Goal: Information Seeking & Learning: Check status

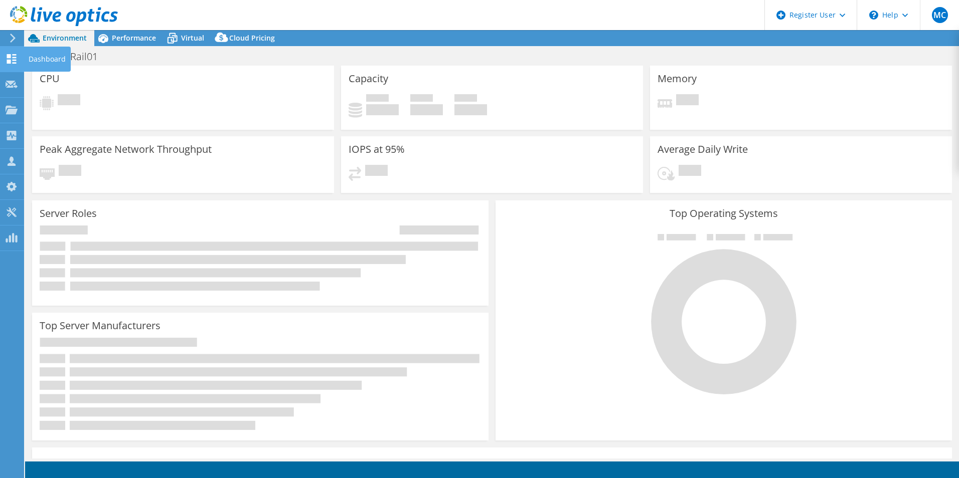
click at [12, 59] on icon at bounding box center [12, 59] width 12 height 10
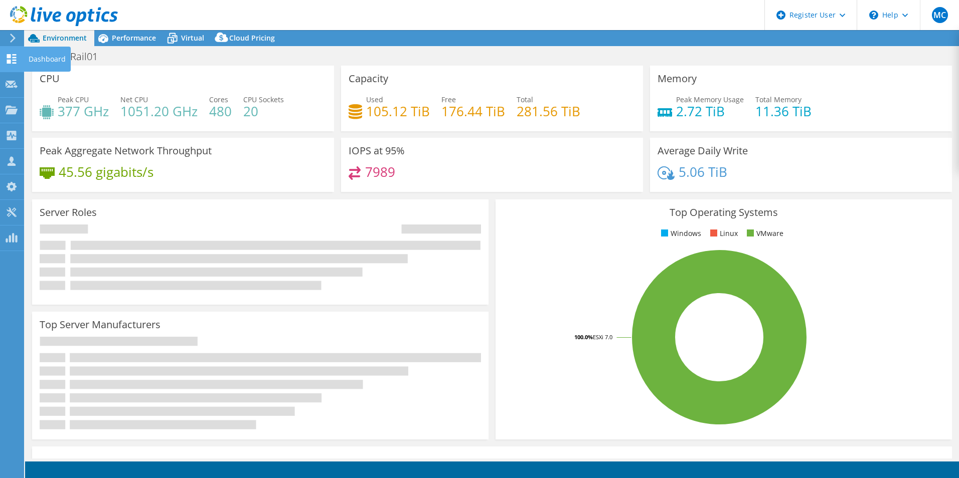
click at [17, 58] on icon at bounding box center [12, 59] width 12 height 10
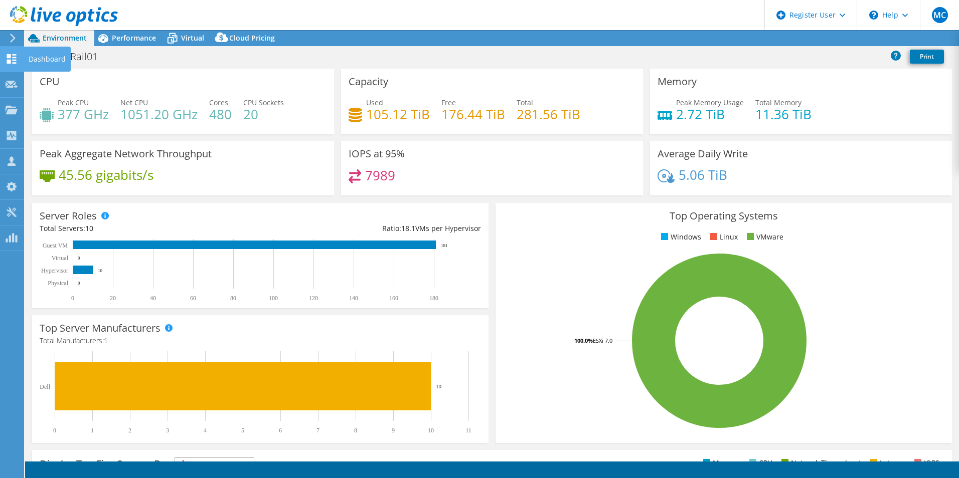
select select "USD"
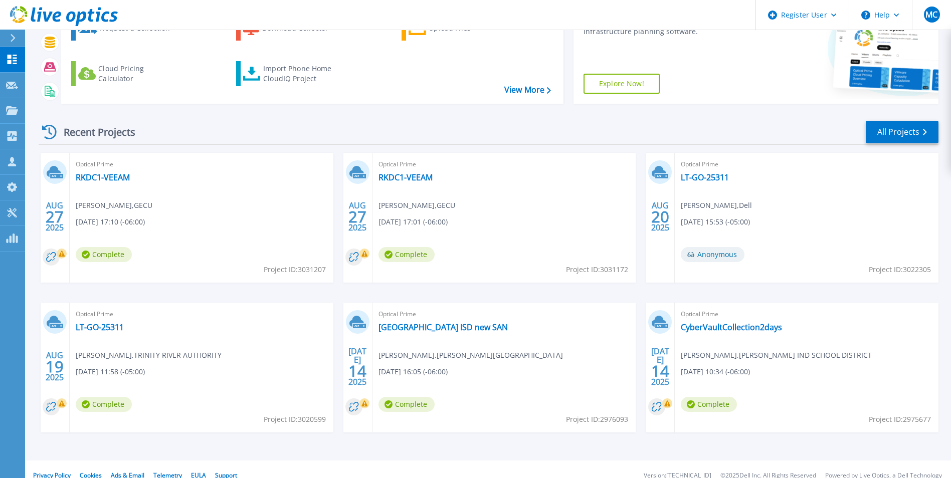
scroll to position [119, 0]
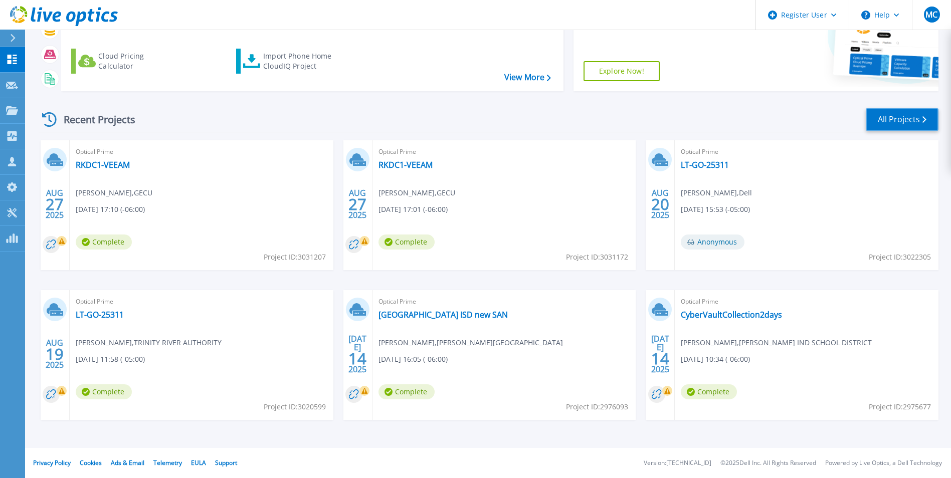
click at [897, 124] on link "All Projects" at bounding box center [902, 119] width 73 height 23
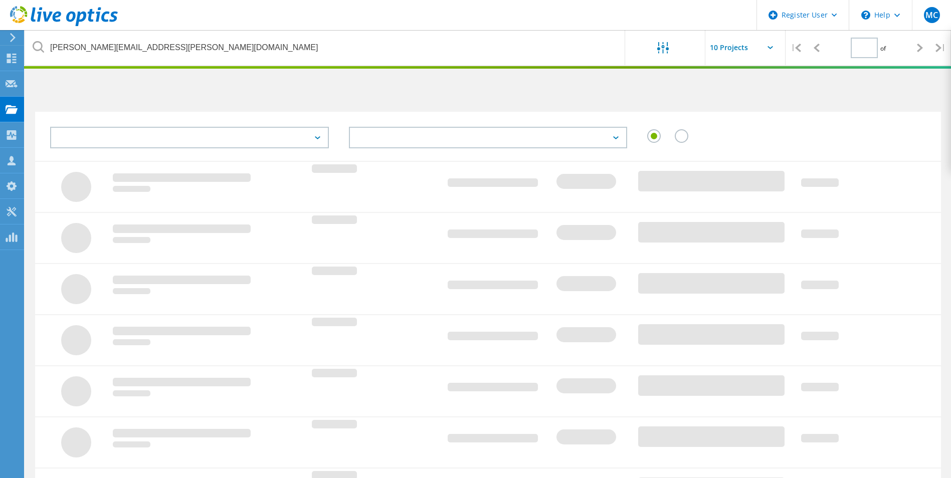
type input "1"
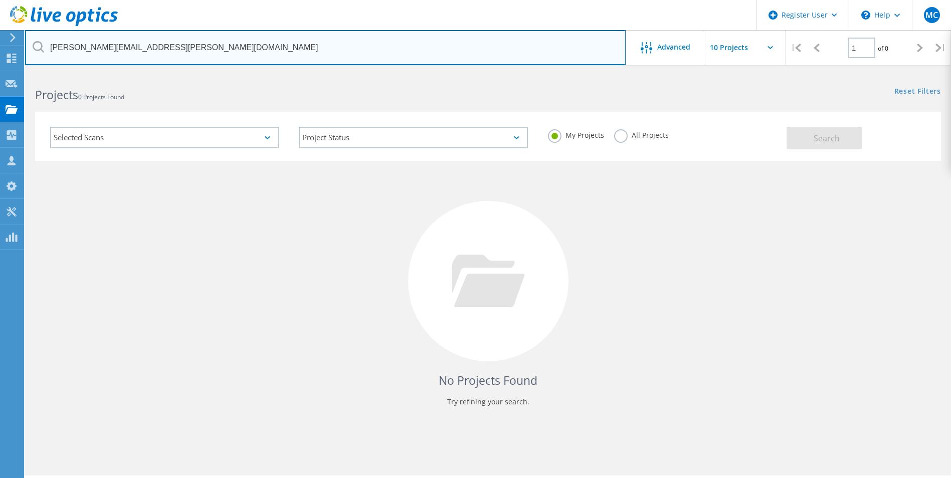
drag, startPoint x: 142, startPoint y: 47, endPoint x: 28, endPoint y: 49, distance: 114.8
click at [28, 49] on input "phillip.martin@gcisd.net" at bounding box center [325, 47] width 601 height 35
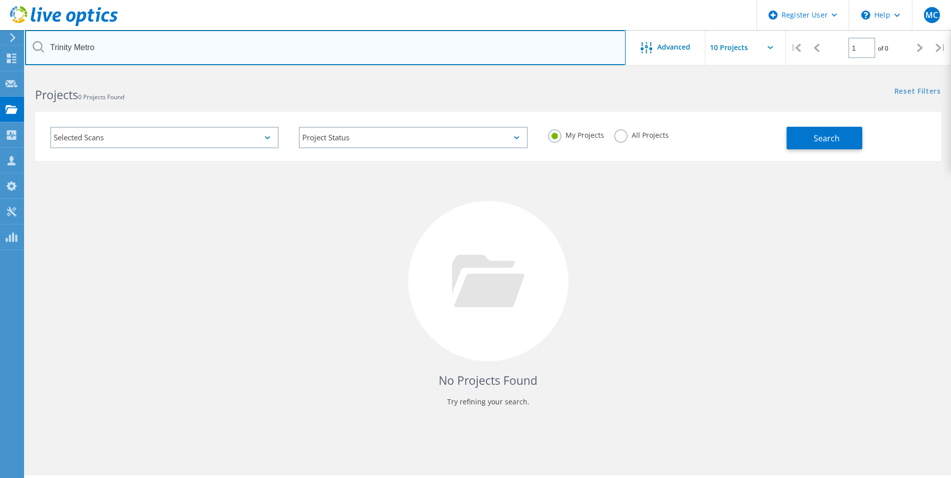
type input "Trinity Metro"
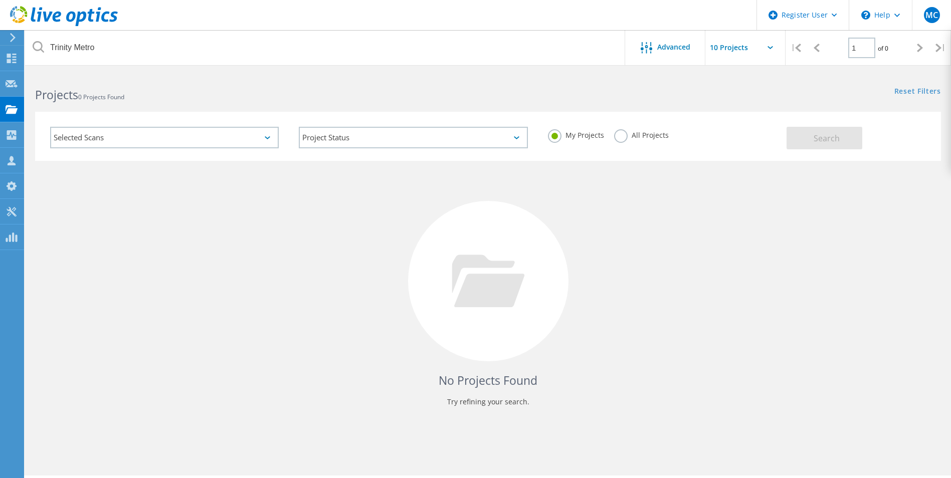
click at [632, 136] on label "All Projects" at bounding box center [641, 134] width 55 height 10
click at [0, 0] on input "All Projects" at bounding box center [0, 0] width 0 height 0
click at [815, 141] on span "Search" at bounding box center [827, 138] width 26 height 11
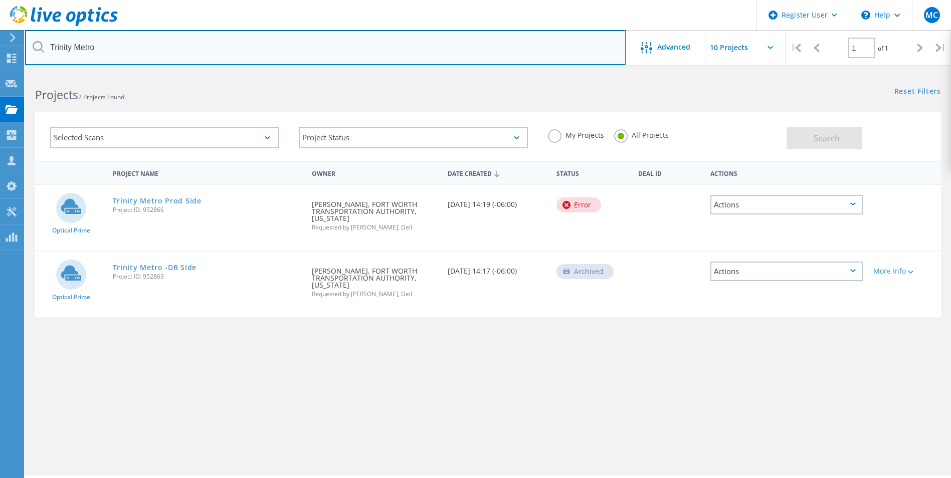
drag, startPoint x: 97, startPoint y: 45, endPoint x: 45, endPoint y: 46, distance: 52.2
click at [45, 46] on input "Trinity Metro" at bounding box center [325, 47] width 601 height 35
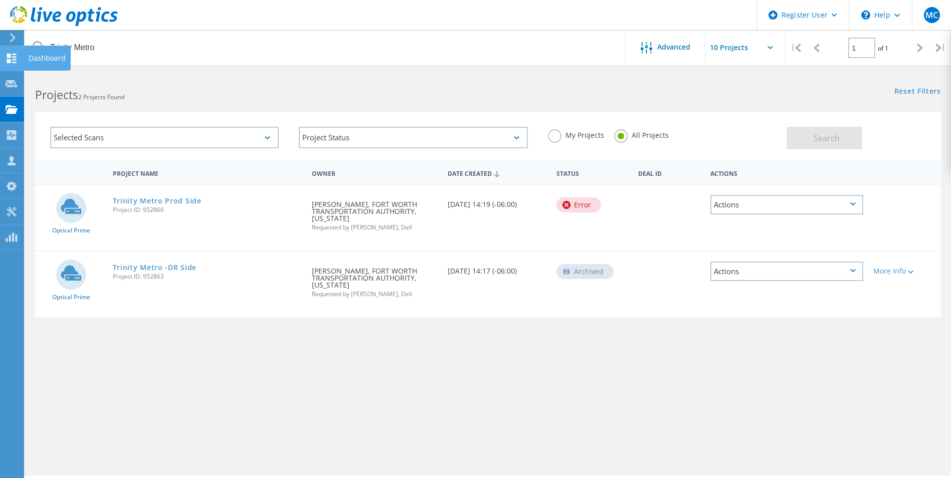
click at [15, 58] on icon at bounding box center [12, 59] width 12 height 10
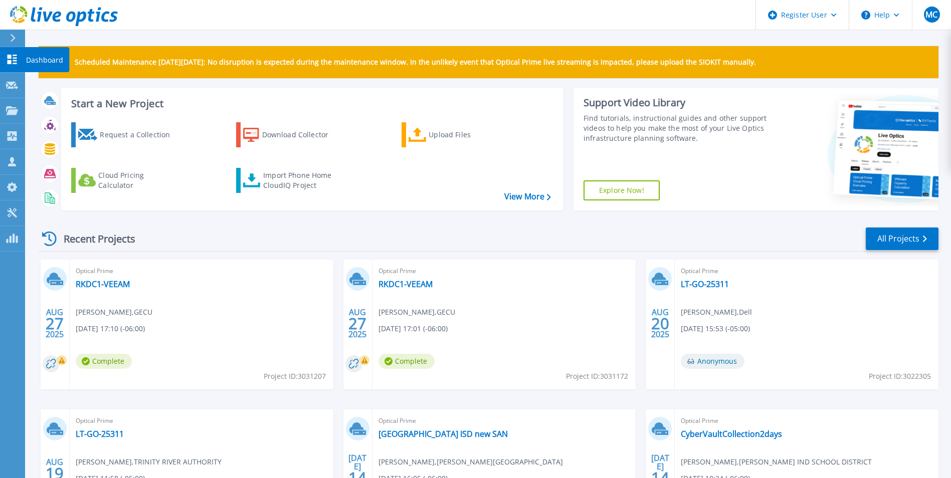
click at [27, 60] on p "Dashboard" at bounding box center [44, 60] width 37 height 26
click at [910, 232] on link "All Projects" at bounding box center [902, 239] width 73 height 23
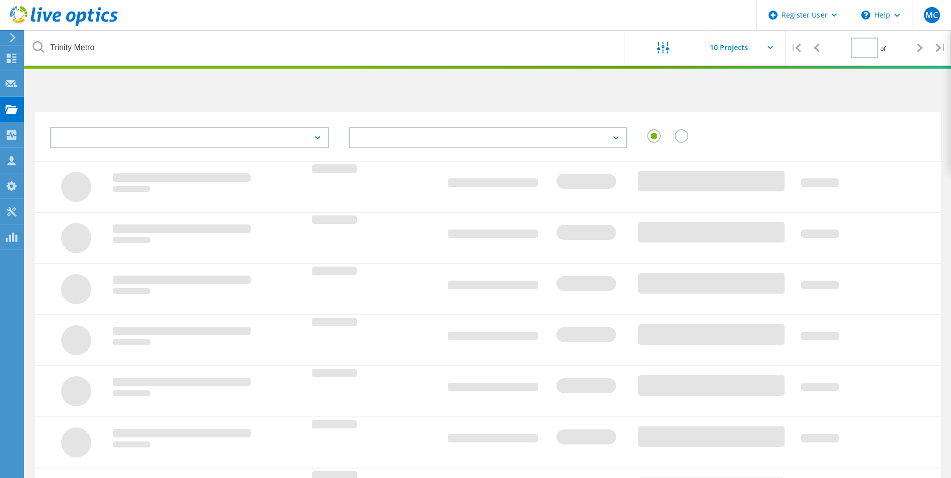
type input "1"
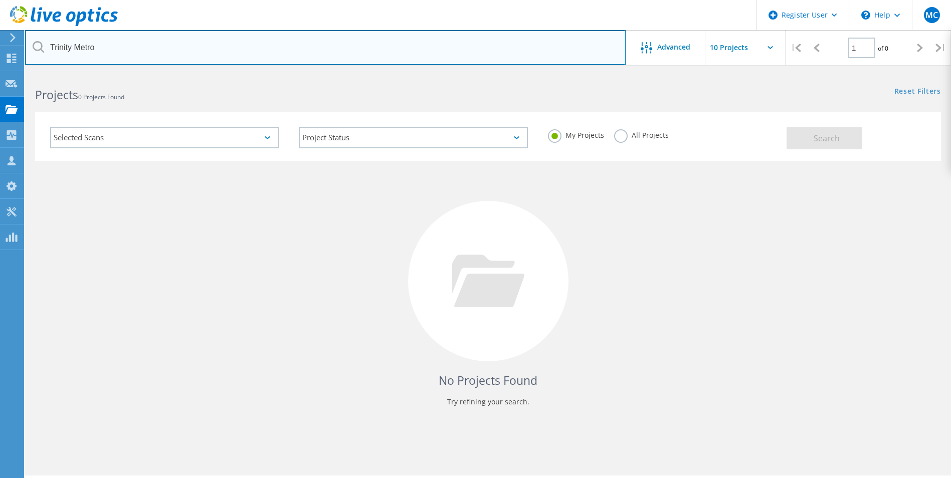
drag, startPoint x: 112, startPoint y: 46, endPoint x: 50, endPoint y: 47, distance: 62.2
click at [50, 47] on input "Trinity Metro" at bounding box center [325, 47] width 601 height 35
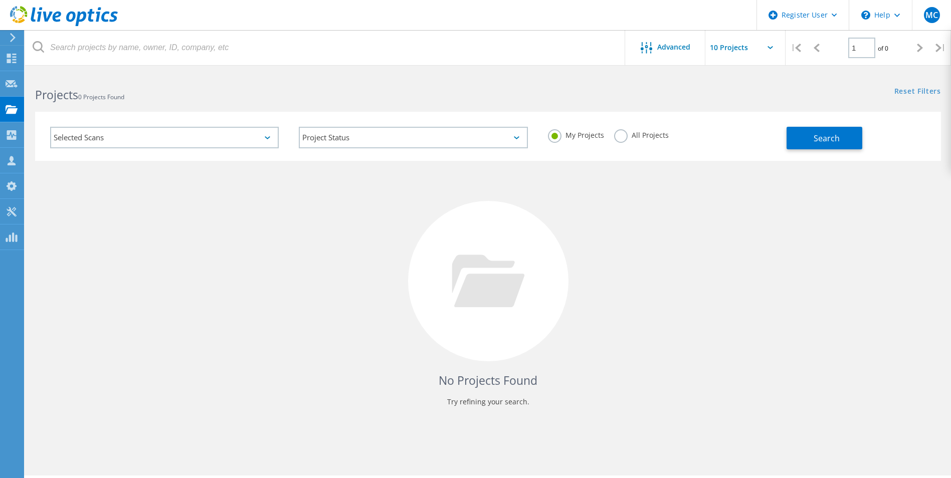
drag, startPoint x: 211, startPoint y: 331, endPoint x: 194, endPoint y: 215, distance: 118.1
click at [211, 330] on div "No Projects Found Try refining your search." at bounding box center [488, 290] width 906 height 259
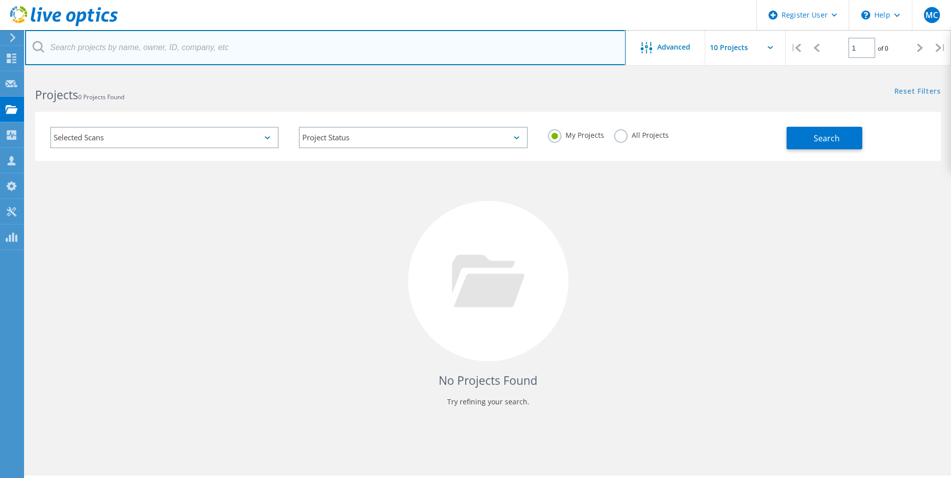
click at [157, 53] on input "text" at bounding box center [325, 47] width 601 height 35
paste input "[PERSON_NAME];"
drag, startPoint x: 134, startPoint y: 54, endPoint x: 44, endPoint y: 54, distance: 90.3
click at [44, 54] on input "[PERSON_NAME];" at bounding box center [325, 47] width 601 height 35
type input "S"
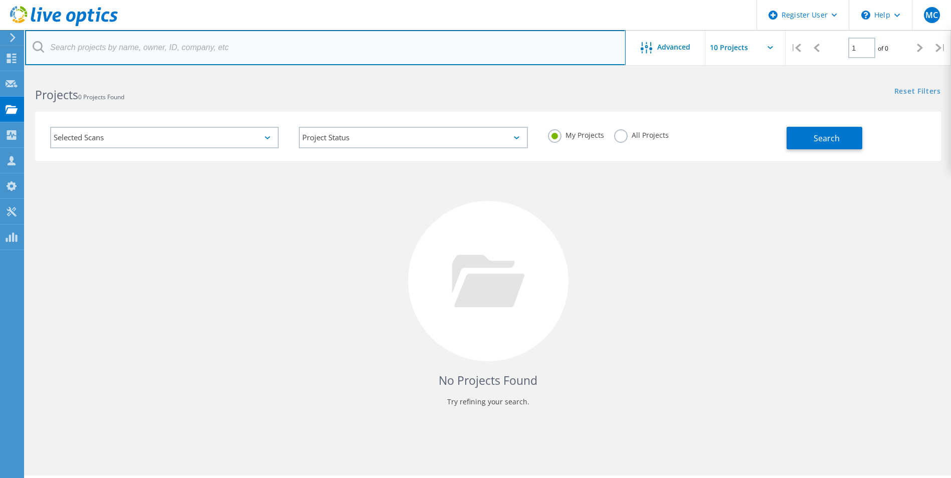
paste input "[PERSON_NAME];"
drag, startPoint x: 133, startPoint y: 45, endPoint x: 27, endPoint y: 36, distance: 107.2
click at [27, 36] on input "[PERSON_NAME];" at bounding box center [325, 47] width 601 height 35
type input "[PERSON_NAME][EMAIL_ADDRESS][PERSON_NAME][DOMAIN_NAME]"
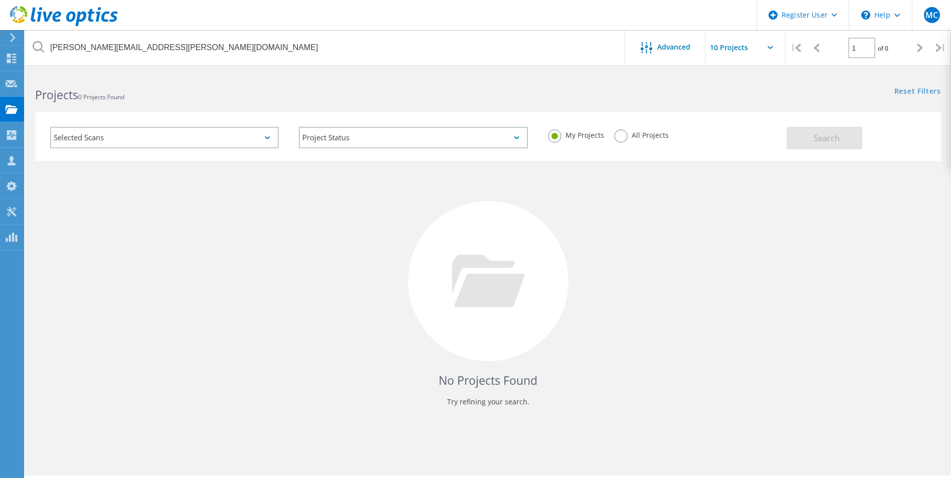
click at [618, 132] on label "All Projects" at bounding box center [641, 134] width 55 height 10
click at [0, 0] on input "All Projects" at bounding box center [0, 0] width 0 height 0
click at [808, 145] on button "Search" at bounding box center [825, 138] width 76 height 23
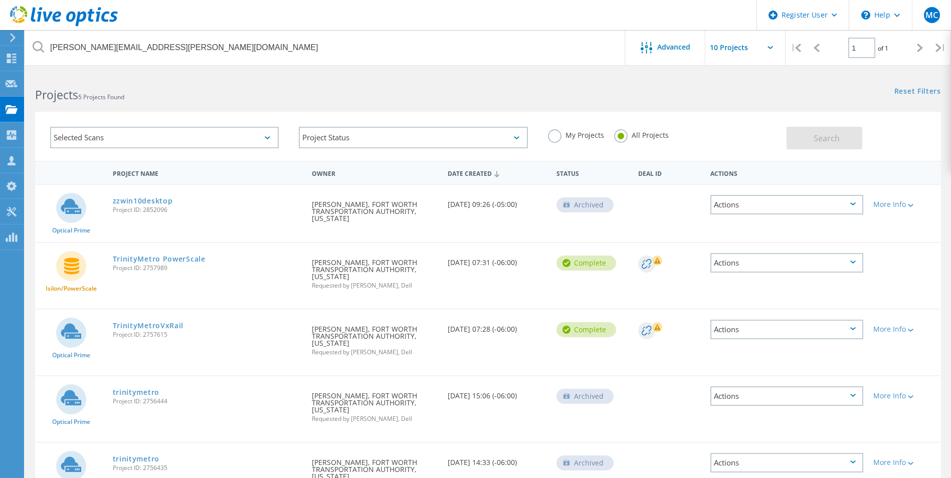
scroll to position [36, 0]
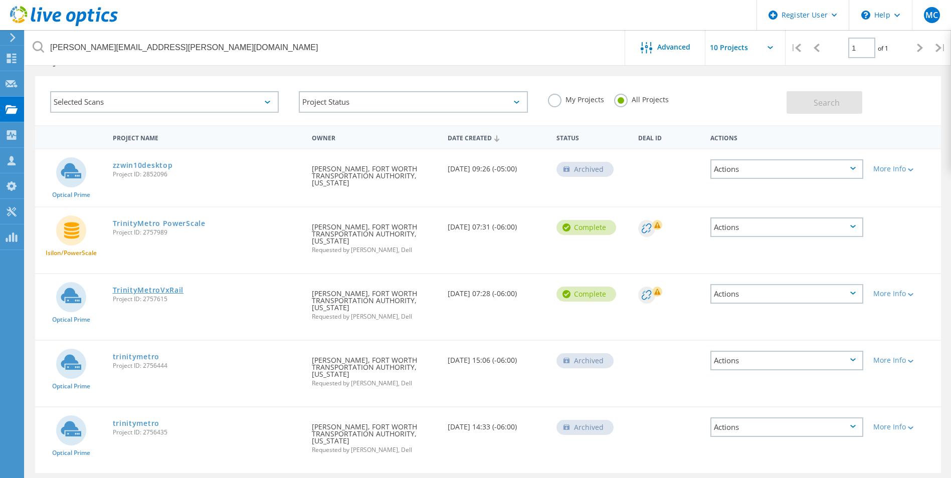
click at [163, 287] on link "TrinityMetroVxRail" at bounding box center [148, 290] width 71 height 7
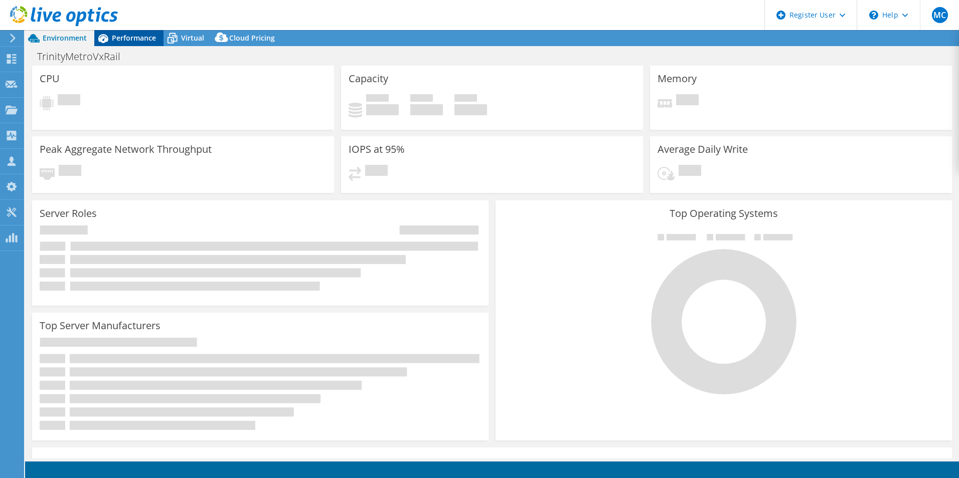
select select "USD"
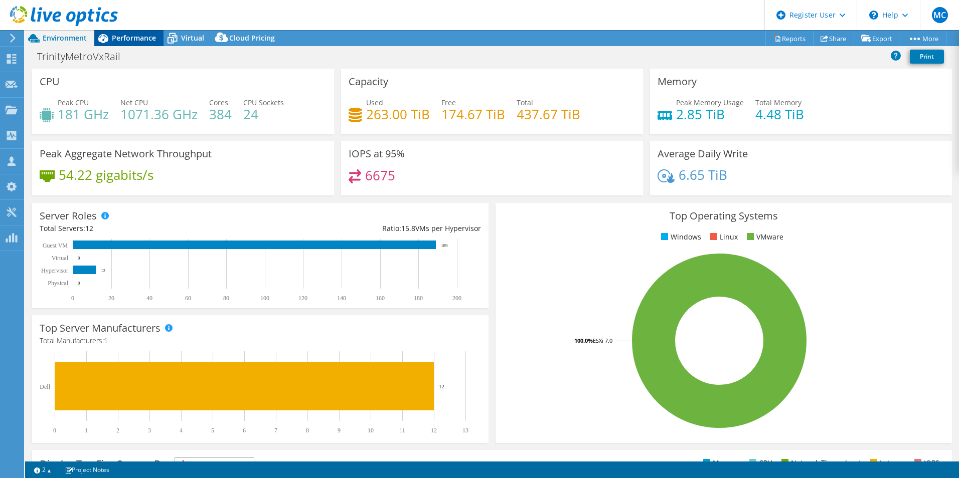
click at [124, 38] on span "Performance" at bounding box center [134, 38] width 44 height 10
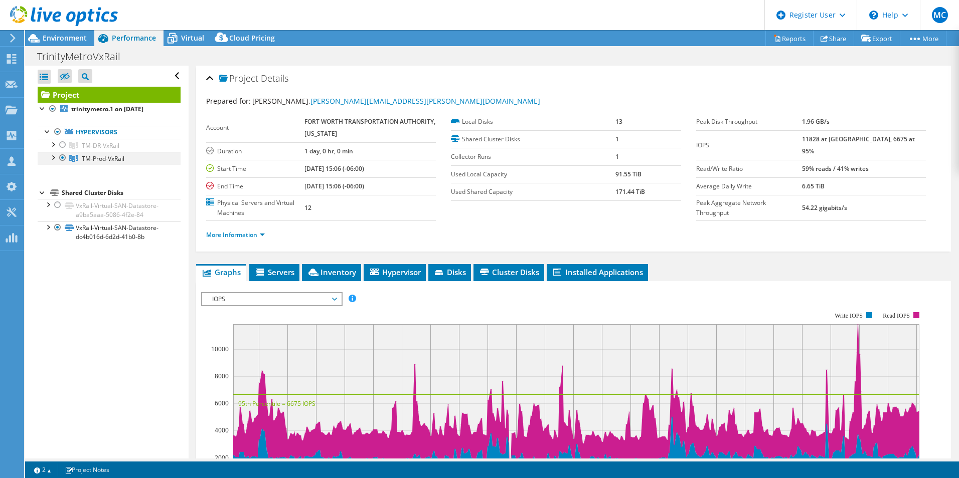
click at [57, 159] on div at bounding box center [53, 157] width 10 height 10
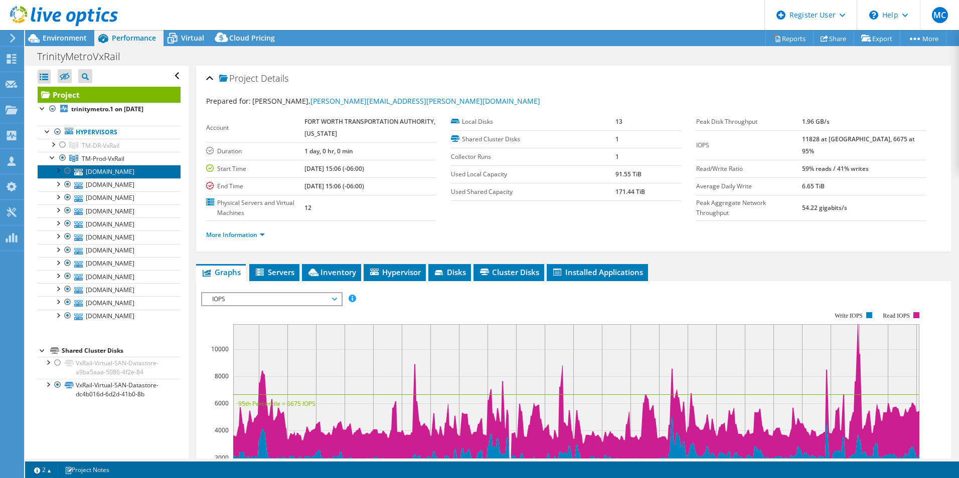
click at [110, 172] on link "prod-esxi02.the-t.com" at bounding box center [109, 171] width 143 height 13
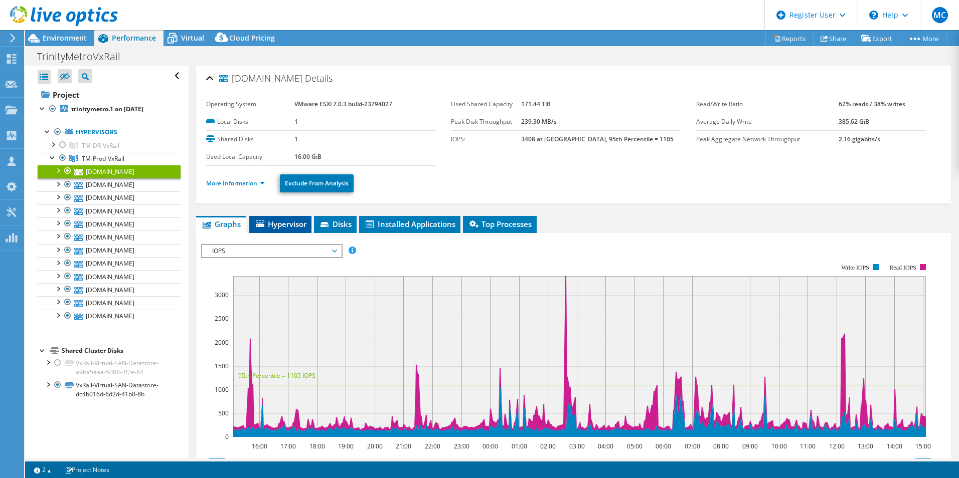
click at [295, 224] on span "Hypervisor" at bounding box center [280, 224] width 52 height 10
